Goal: Information Seeking & Learning: Learn about a topic

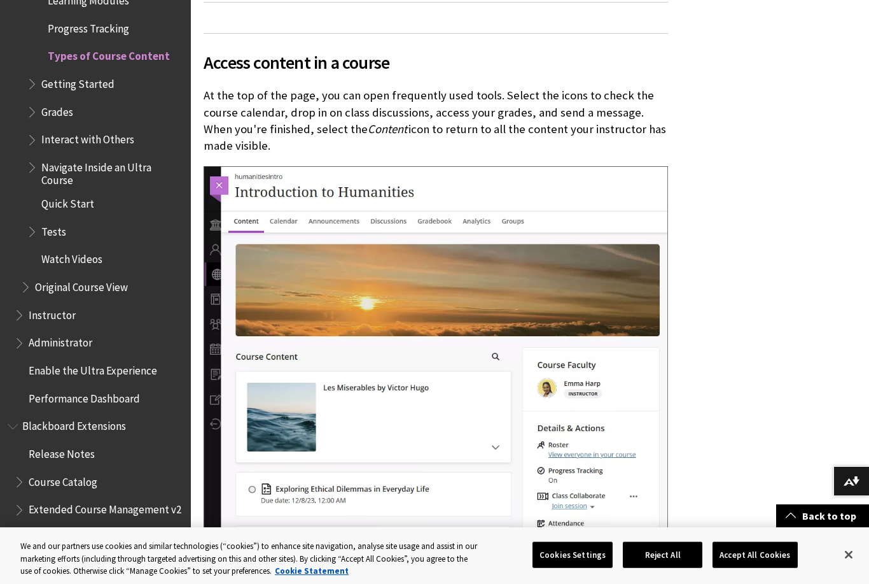
scroll to position [792, 0]
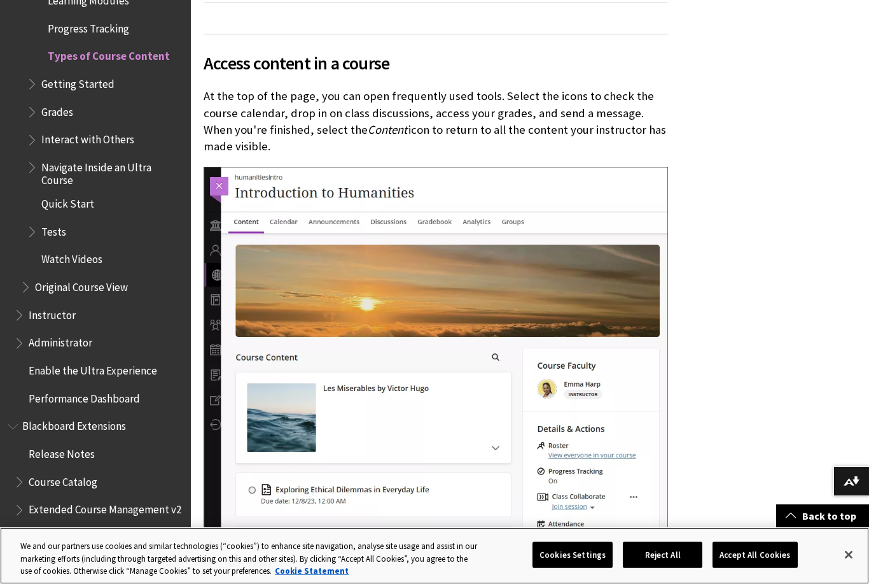
click at [848, 553] on button "Close" at bounding box center [849, 554] width 28 height 28
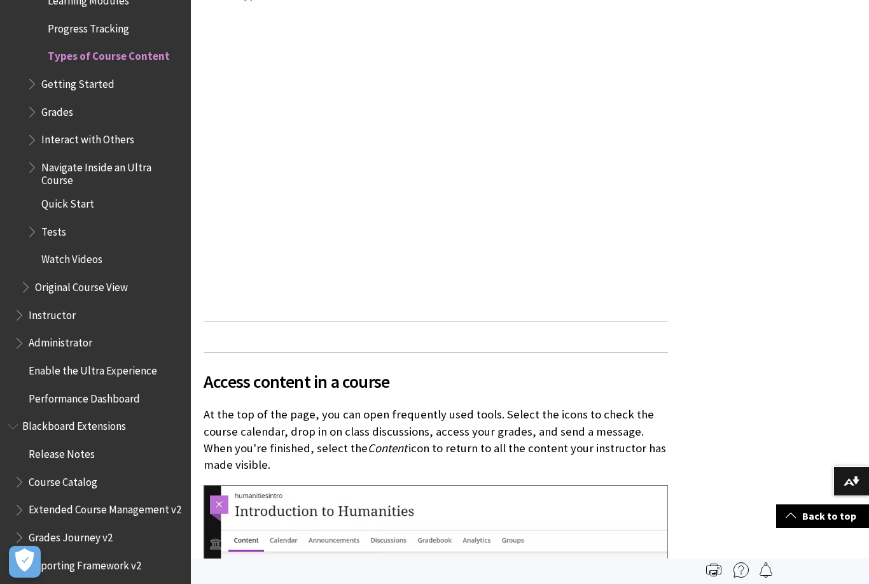
scroll to position [438, 0]
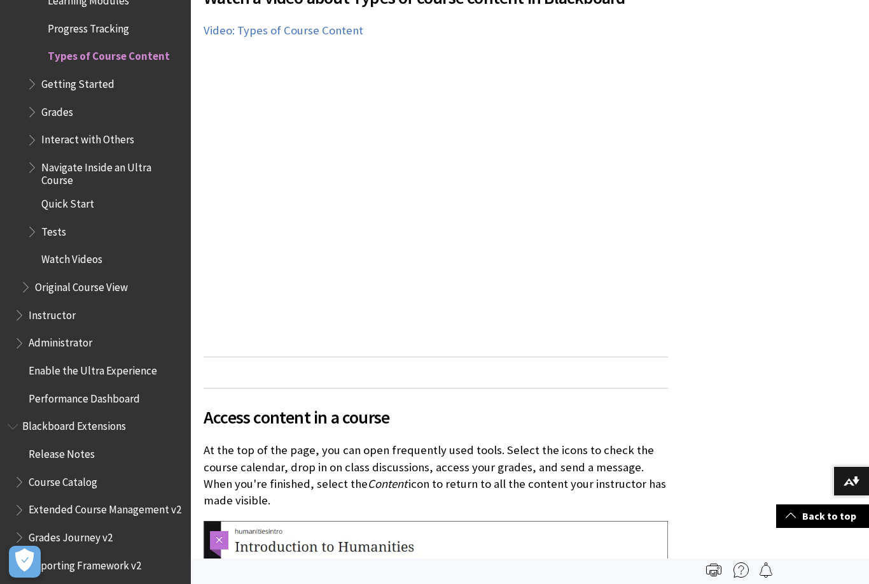
click at [739, 570] on img at bounding box center [741, 569] width 15 height 15
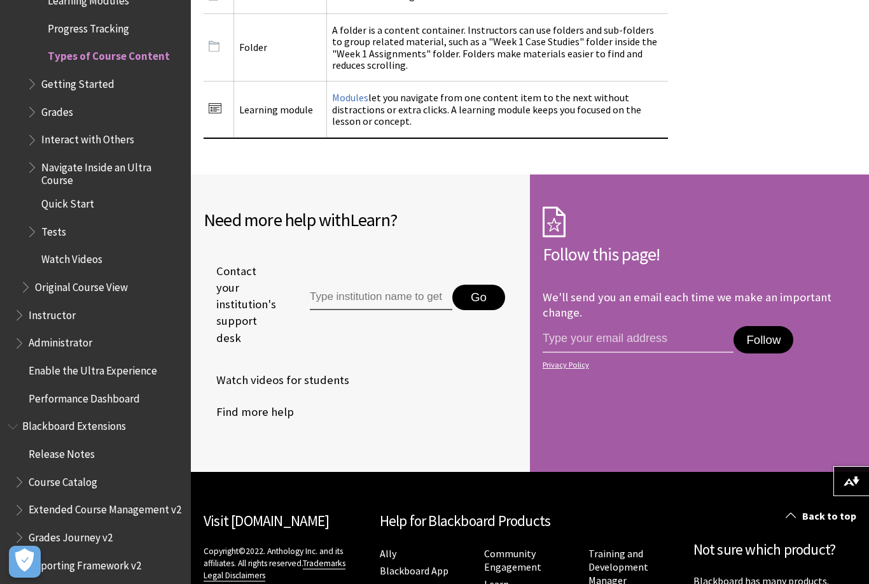
scroll to position [2482, 0]
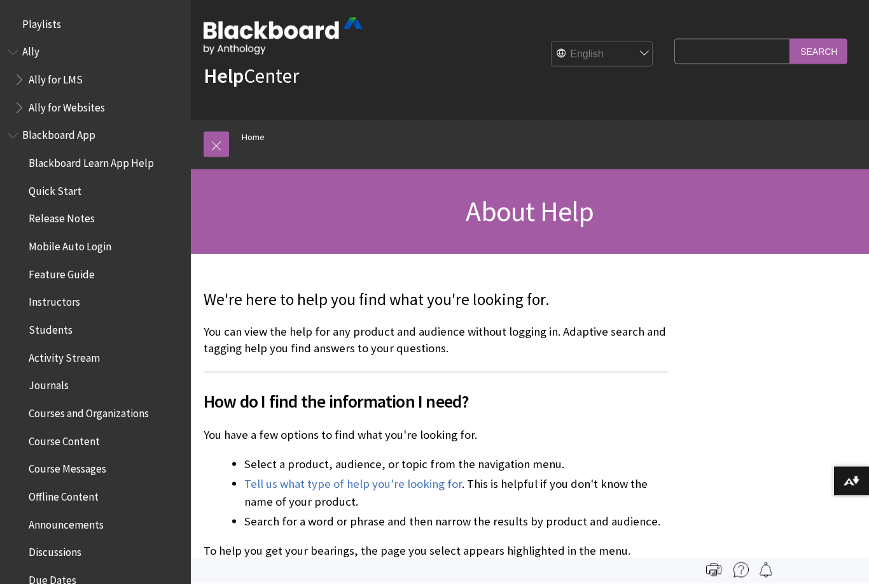
scroll to position [8, 0]
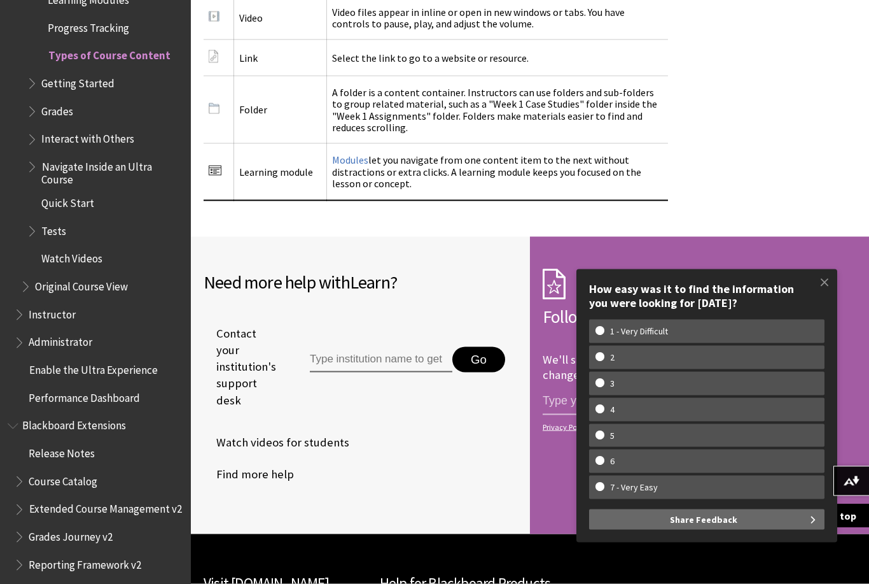
scroll to position [2482, 0]
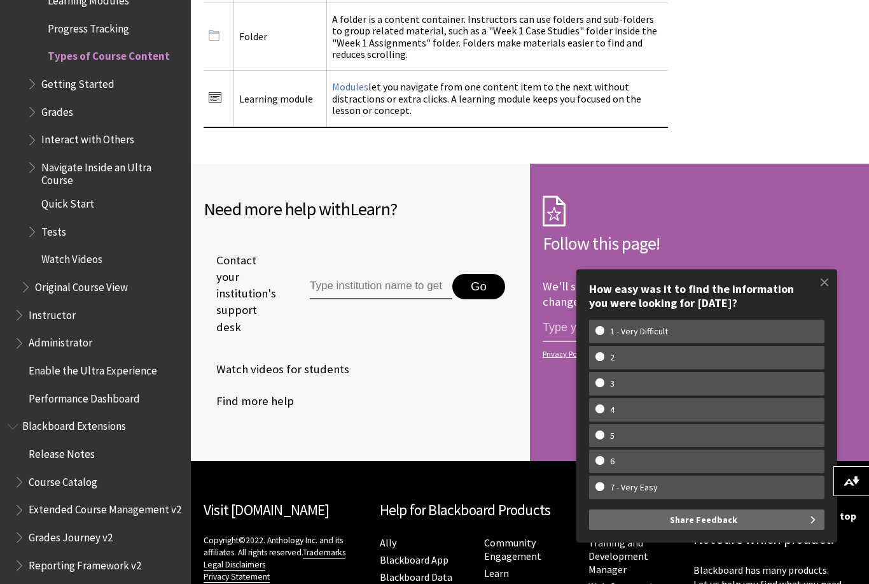
click at [814, 295] on span at bounding box center [824, 282] width 27 height 27
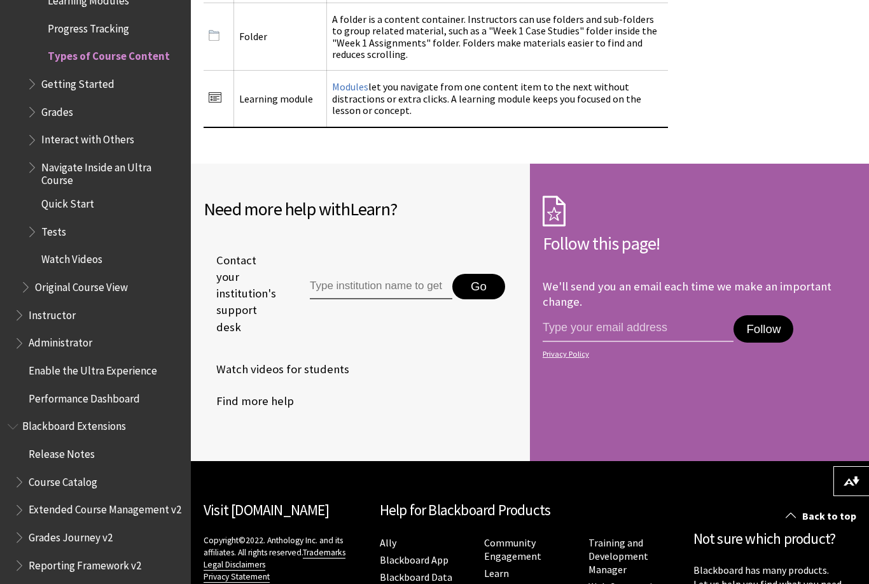
click at [427, 274] on input "Type institution name to get support" at bounding box center [381, 286] width 143 height 25
type input "Humber"
click at [484, 274] on button "Go" at bounding box center [478, 286] width 53 height 25
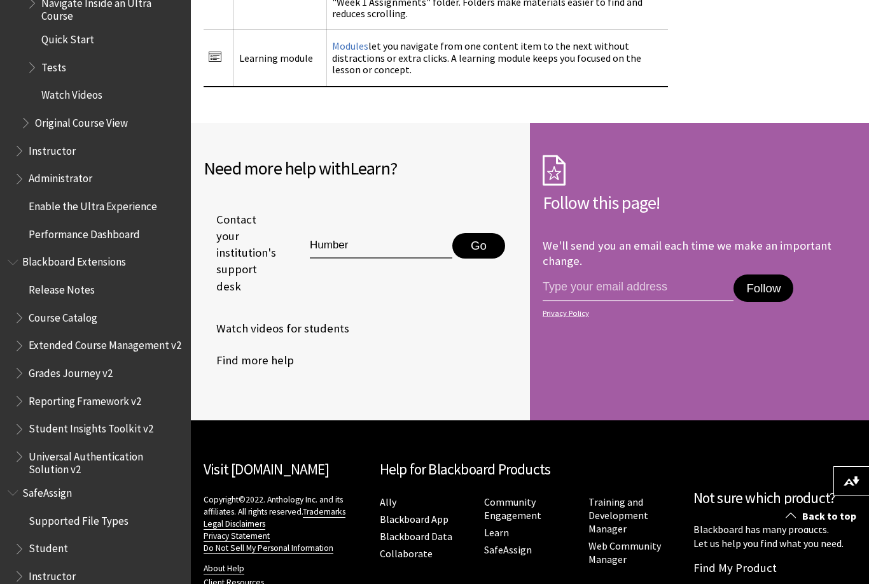
scroll to position [1955, 0]
